Goal: Check status

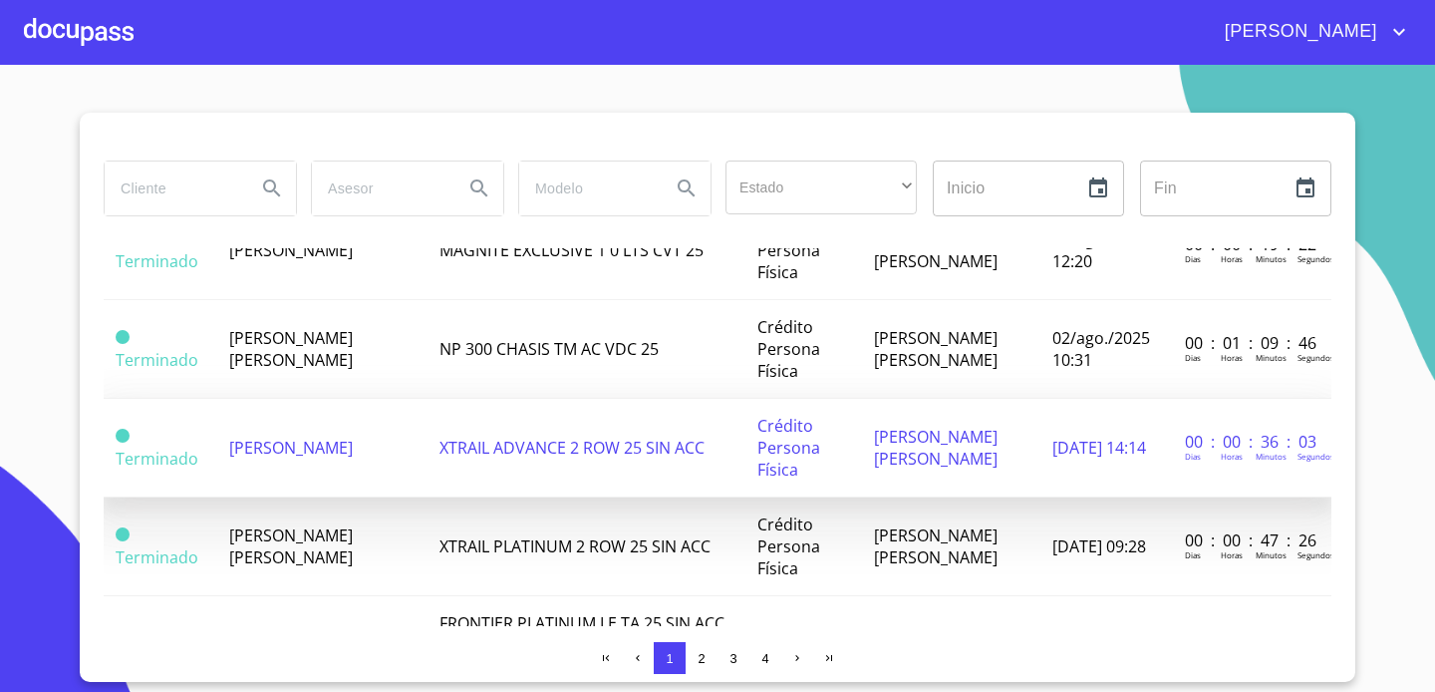
scroll to position [792, 0]
click at [494, 452] on td "XTRAIL ADVANCE 2 ROW 25 SIN ACC" at bounding box center [587, 447] width 318 height 99
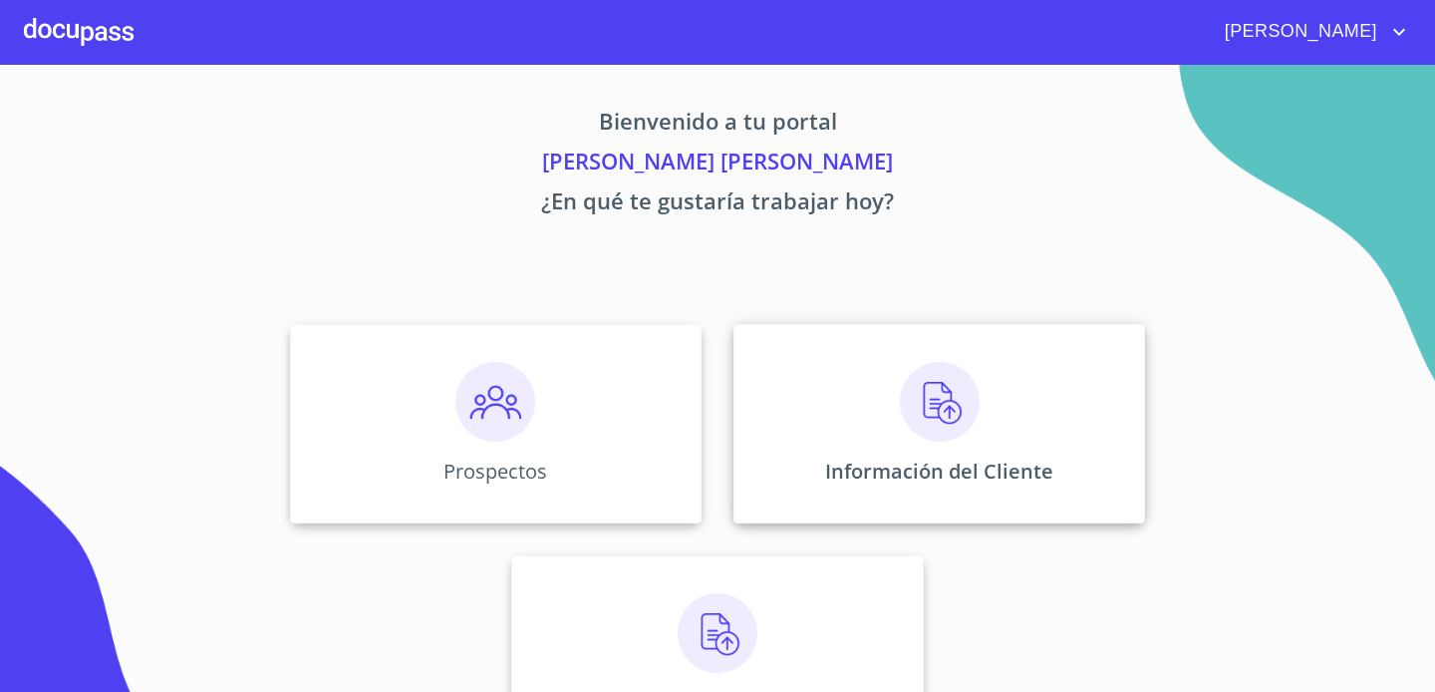
click at [879, 400] on div "Información del Cliente" at bounding box center [939, 423] width 412 height 199
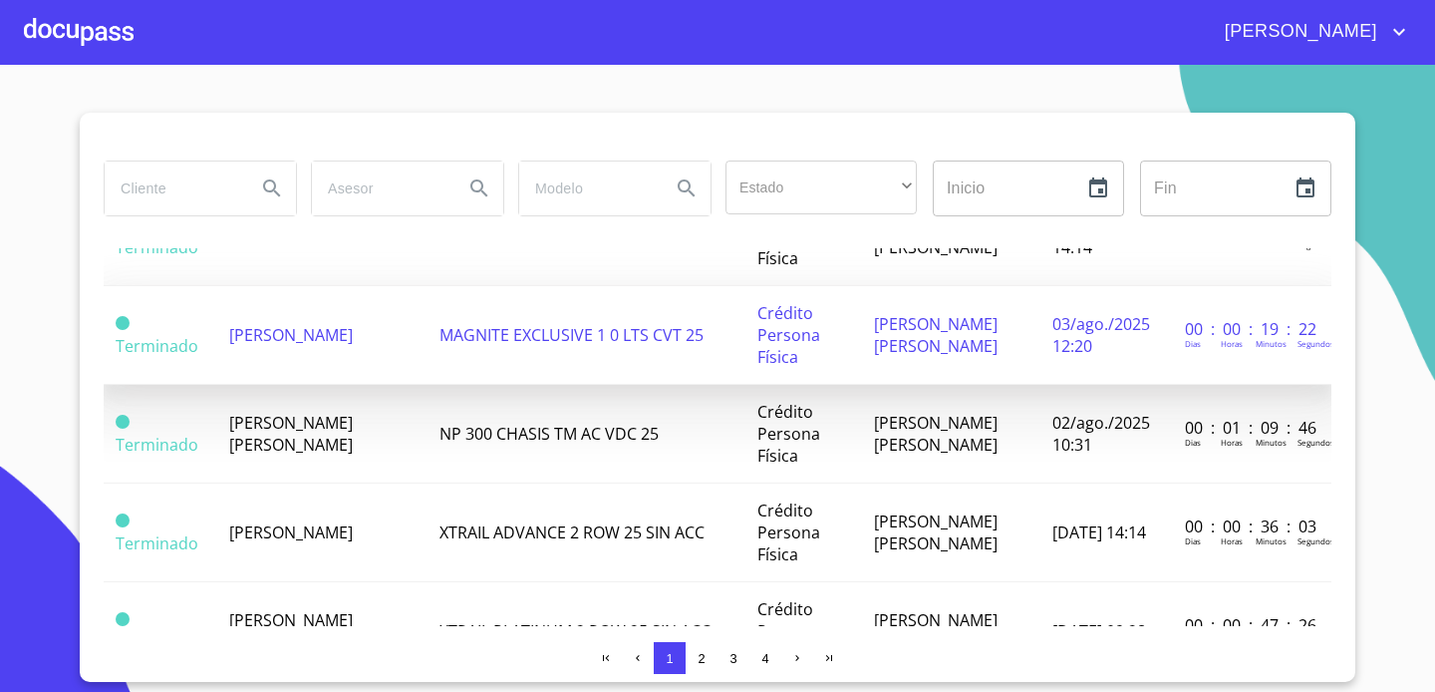
scroll to position [843, 0]
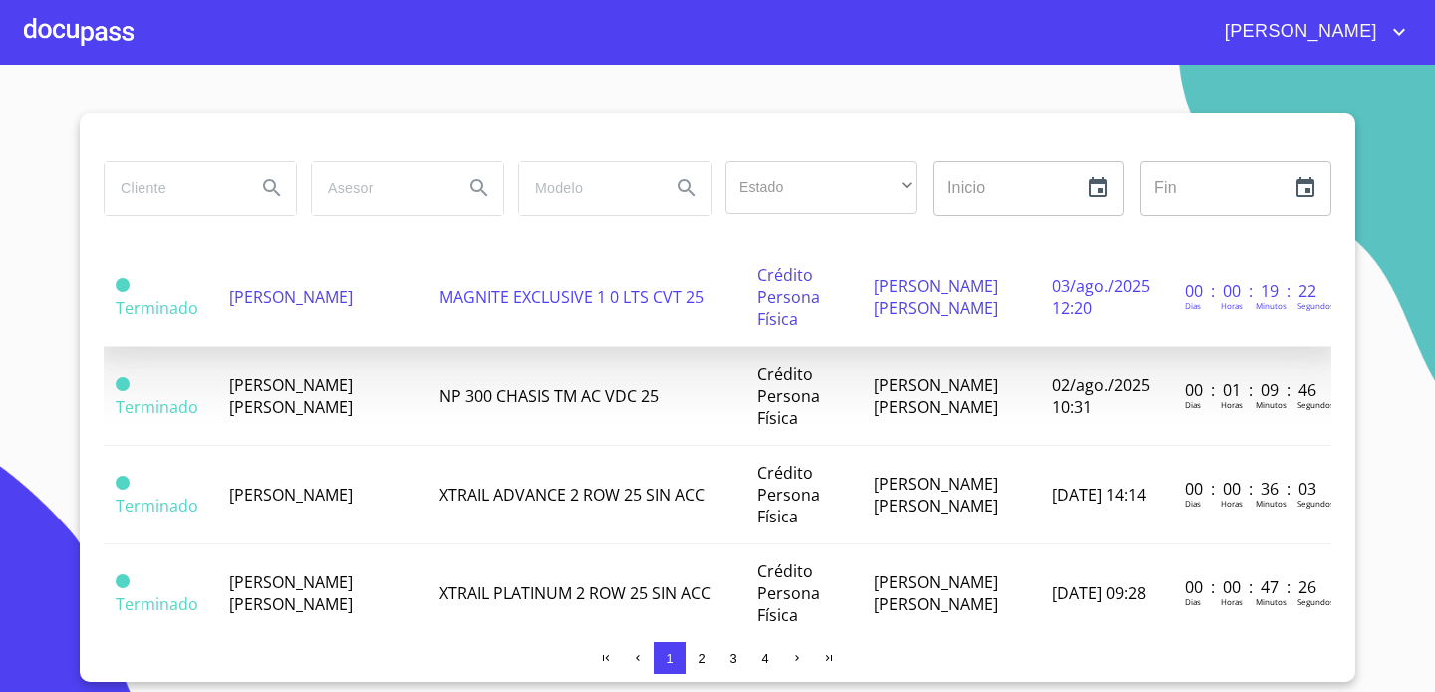
click at [435, 511] on td "XTRAIL ADVANCE 2 ROW 25 SIN ACC" at bounding box center [587, 494] width 318 height 99
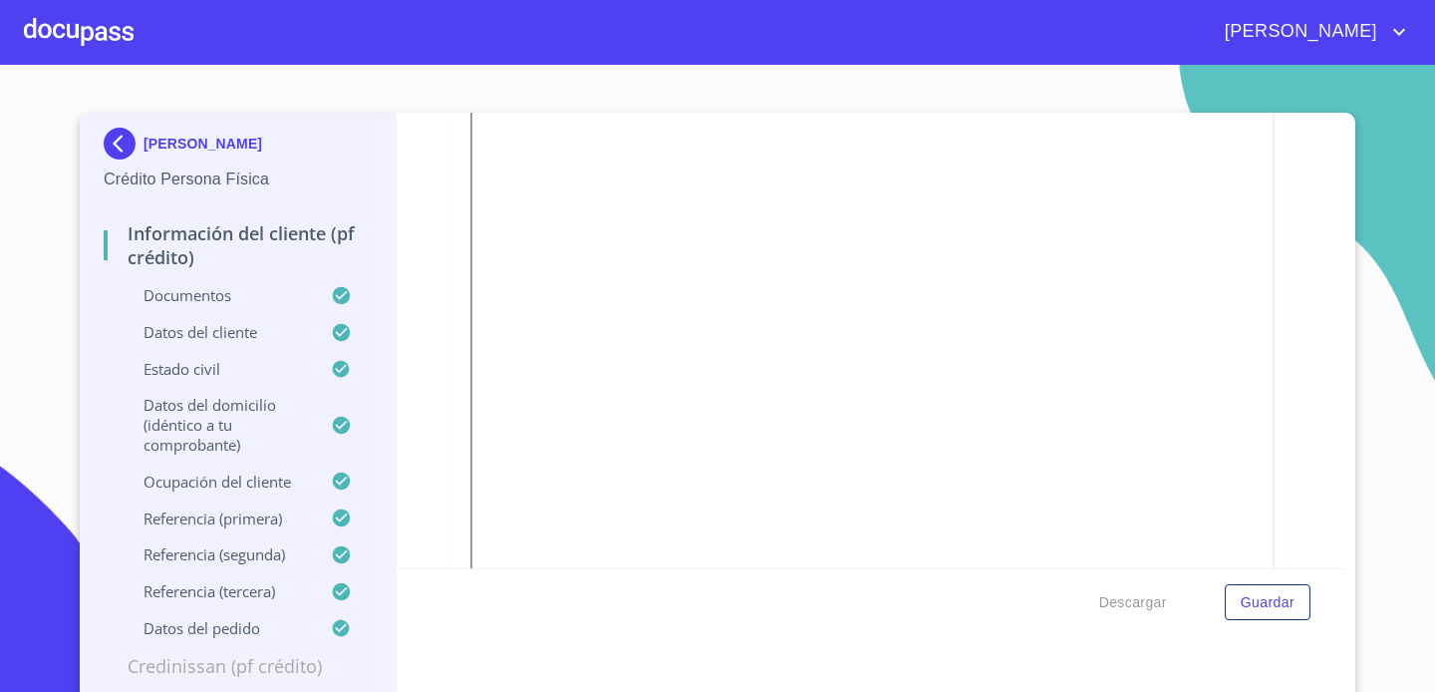
scroll to position [76, 0]
